Goal: Transaction & Acquisition: Purchase product/service

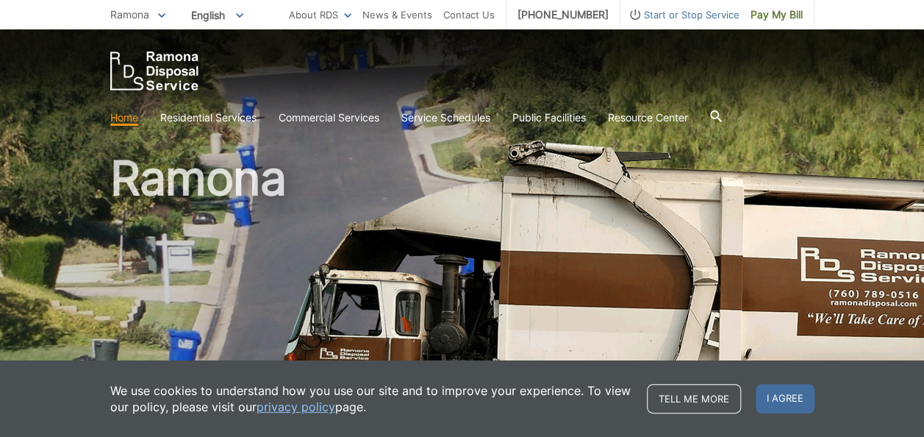
click at [828, 269] on img at bounding box center [681, 324] width 877 height 368
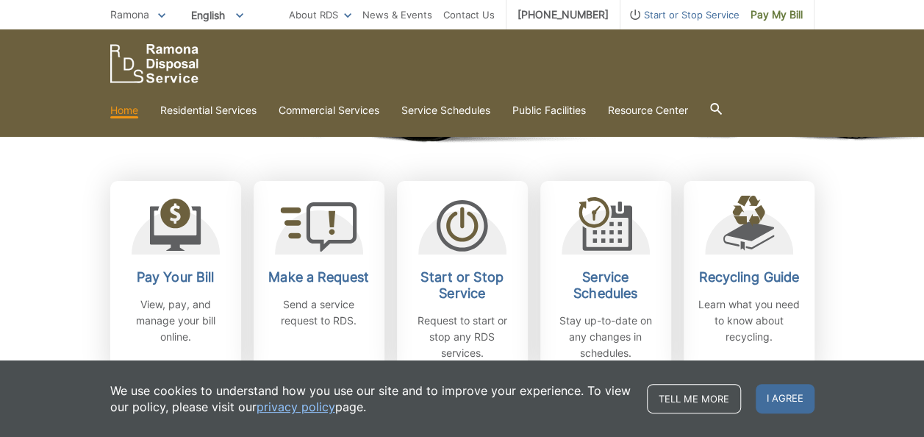
scroll to position [367, 0]
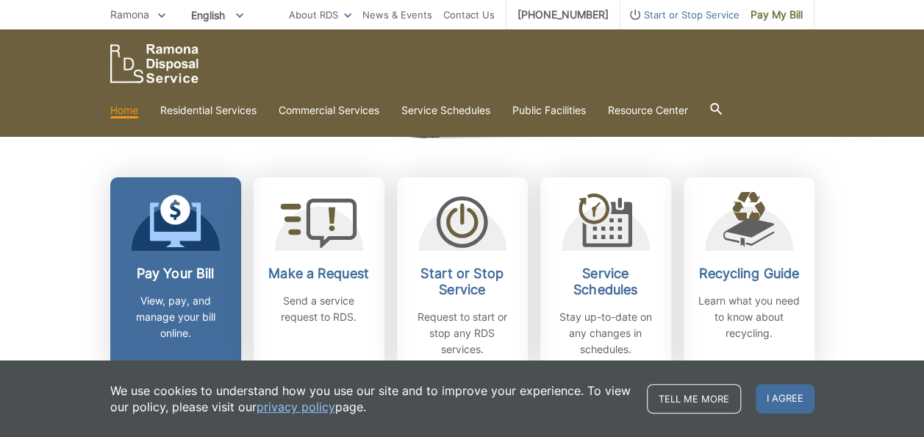
click at [171, 281] on h2 "Pay Your Bill" at bounding box center [175, 273] width 109 height 16
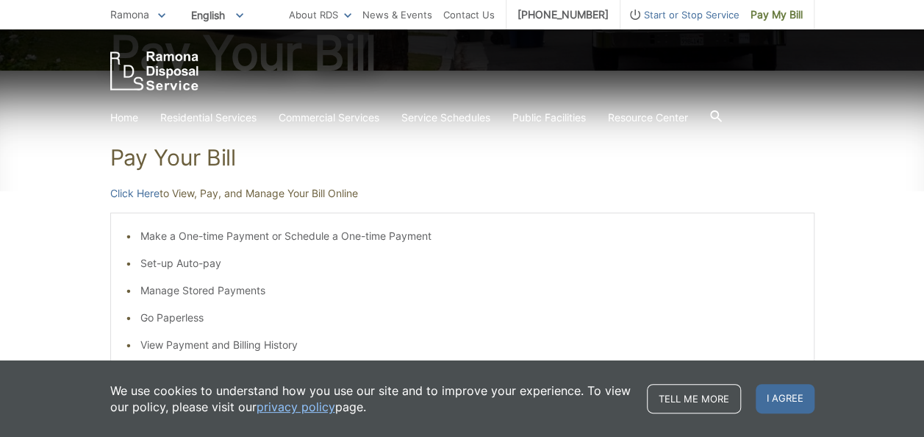
scroll to position [188, 0]
click at [144, 195] on link "Click Here" at bounding box center [134, 192] width 49 height 16
